Goal: Navigation & Orientation: Find specific page/section

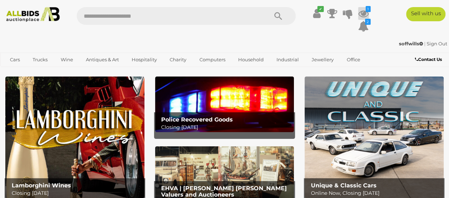
click at [363, 12] on icon at bounding box center [363, 13] width 11 height 13
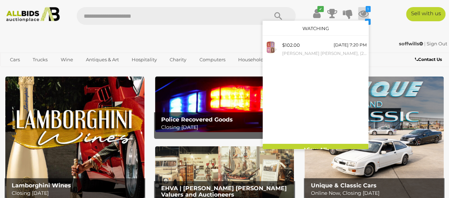
click at [136, 18] on input "text" at bounding box center [169, 16] width 184 height 18
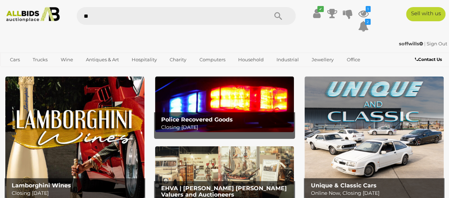
type input "***"
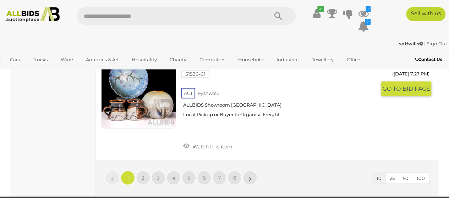
scroll to position [1111, 0]
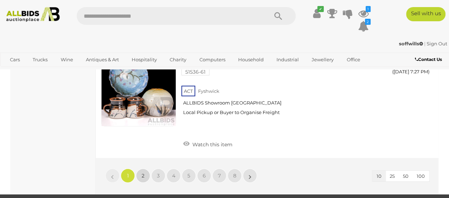
click at [145, 169] on link "2" at bounding box center [143, 176] width 14 height 14
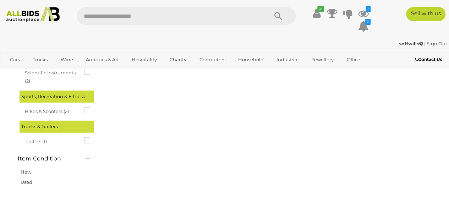
scroll to position [0, 0]
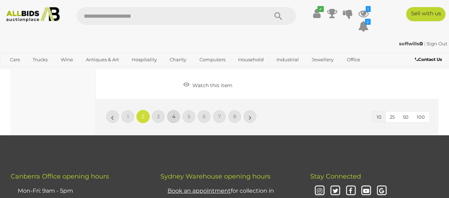
scroll to position [1143, 0]
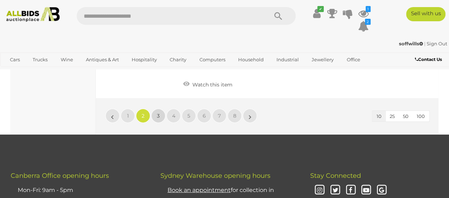
click at [156, 115] on link "3" at bounding box center [158, 116] width 14 height 14
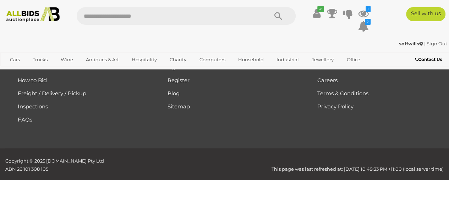
scroll to position [0, 0]
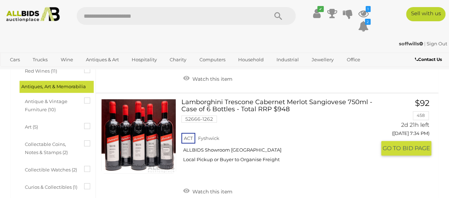
scroll to position [233, 0]
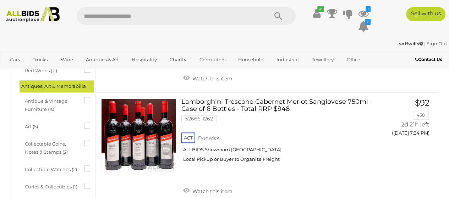
click at [129, 19] on input "text" at bounding box center [169, 16] width 184 height 18
type input "******"
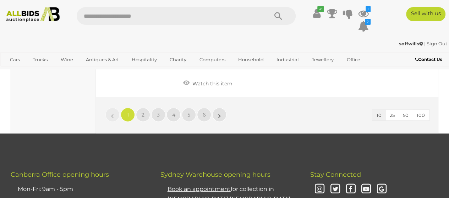
scroll to position [1114, 0]
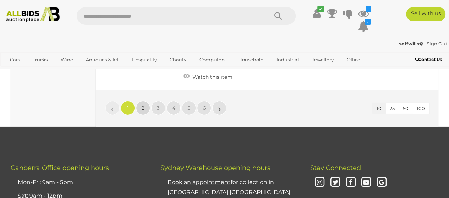
drag, startPoint x: 314, startPoint y: 129, endPoint x: 143, endPoint y: 105, distance: 172.9
click at [143, 105] on span "2" at bounding box center [143, 108] width 3 height 6
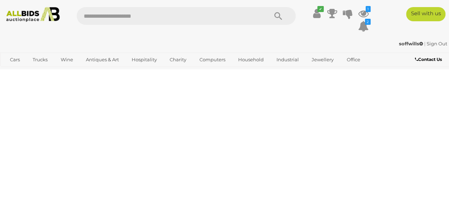
scroll to position [0, 0]
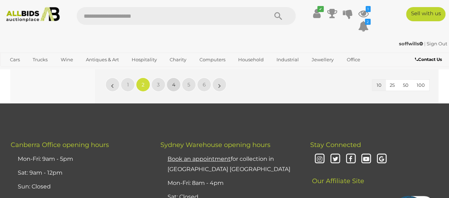
scroll to position [1154, 0]
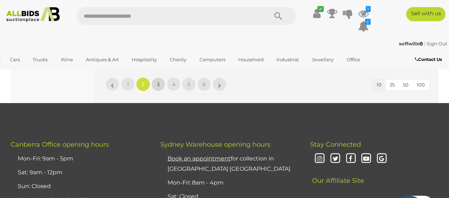
click at [158, 84] on span "3" at bounding box center [158, 84] width 3 height 6
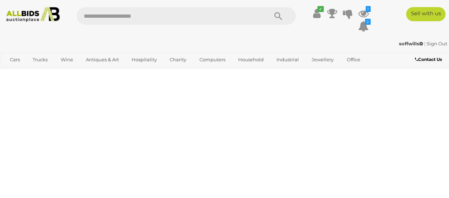
scroll to position [0, 0]
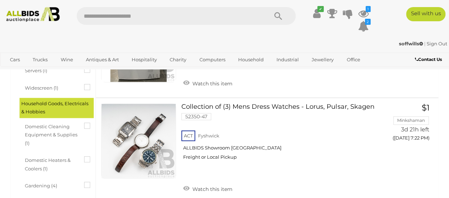
scroll to position [448, 0]
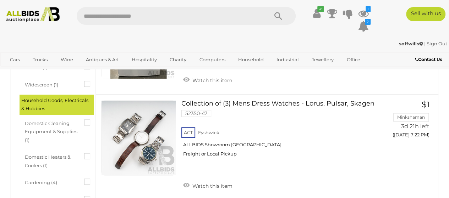
click at [157, 17] on input "text" at bounding box center [169, 16] width 184 height 18
type input "*******"
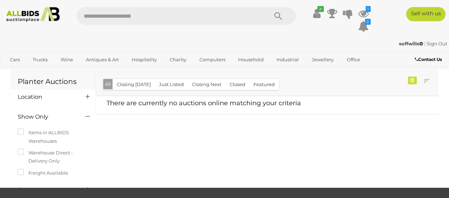
click at [195, 18] on input "text" at bounding box center [169, 16] width 184 height 18
type input "*****"
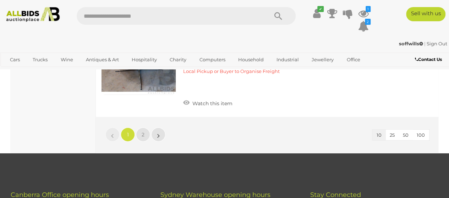
scroll to position [1062, 0]
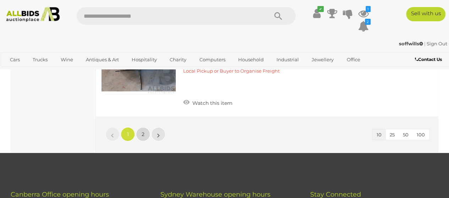
click at [144, 134] on link "2" at bounding box center [143, 134] width 14 height 14
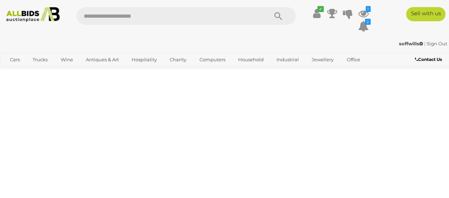
scroll to position [0, 0]
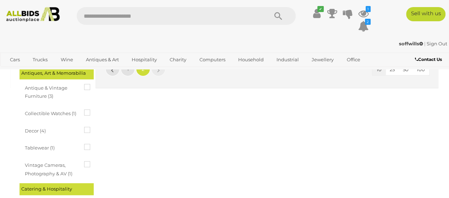
scroll to position [153, 0]
